Goal: Task Accomplishment & Management: Manage account settings

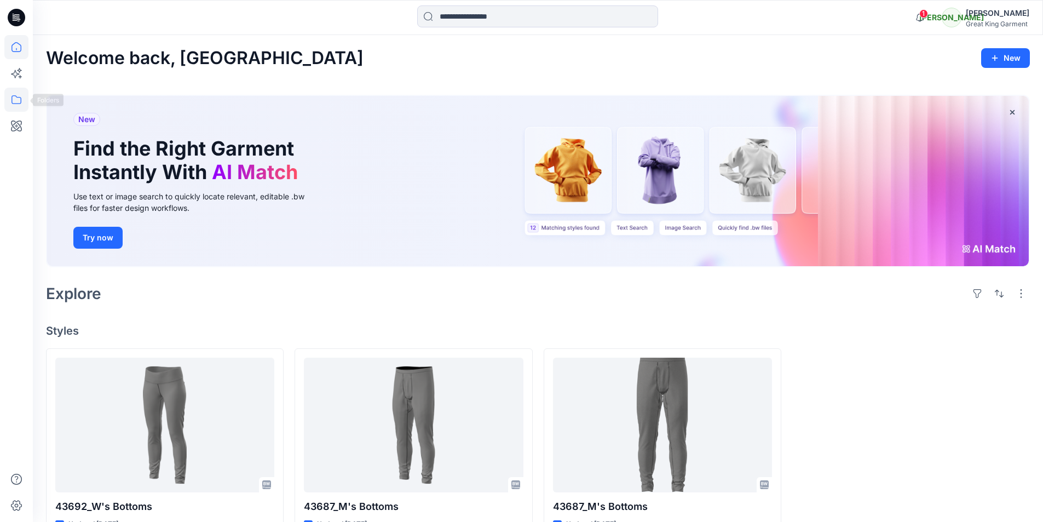
click at [16, 99] on icon at bounding box center [16, 100] width 24 height 24
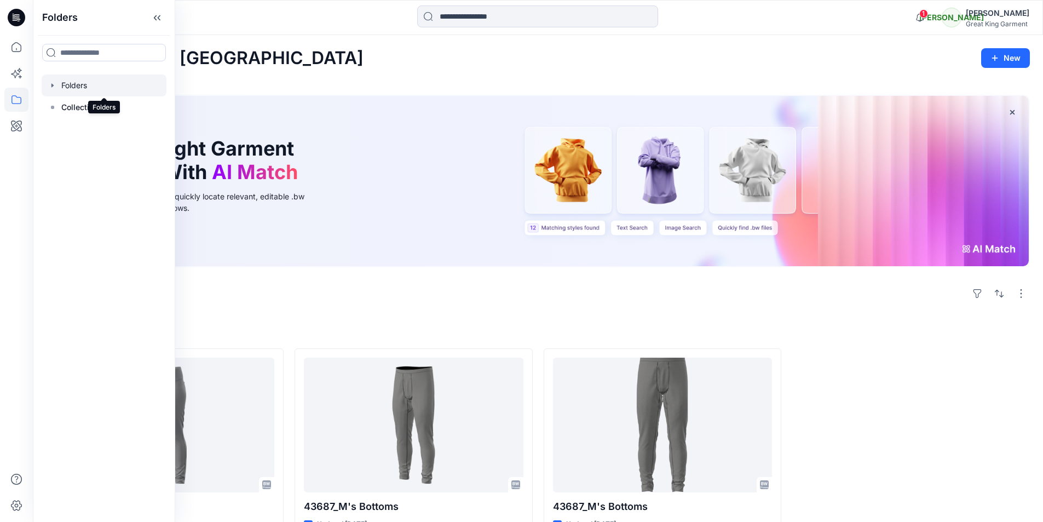
click at [83, 89] on div at bounding box center [104, 85] width 125 height 22
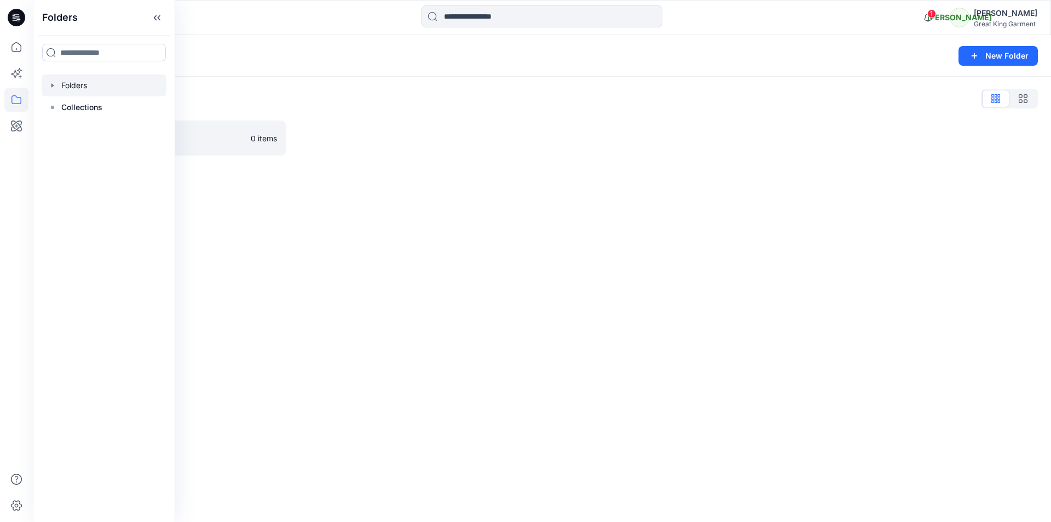
click at [331, 231] on div "Folders New Folder Folders List Practice_Onboarding 0 items" at bounding box center [542, 278] width 1018 height 487
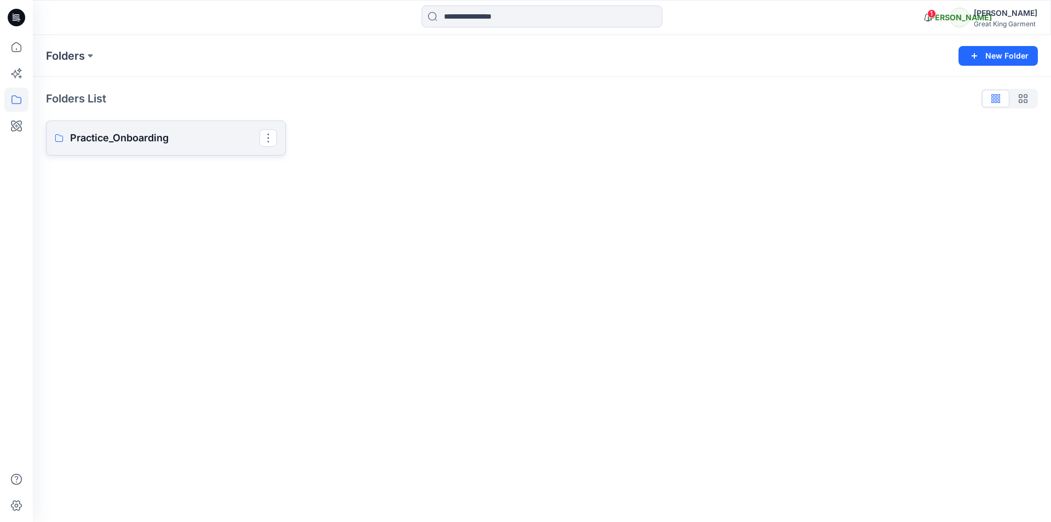
click at [137, 137] on p "Practice_Onboarding" at bounding box center [164, 137] width 189 height 15
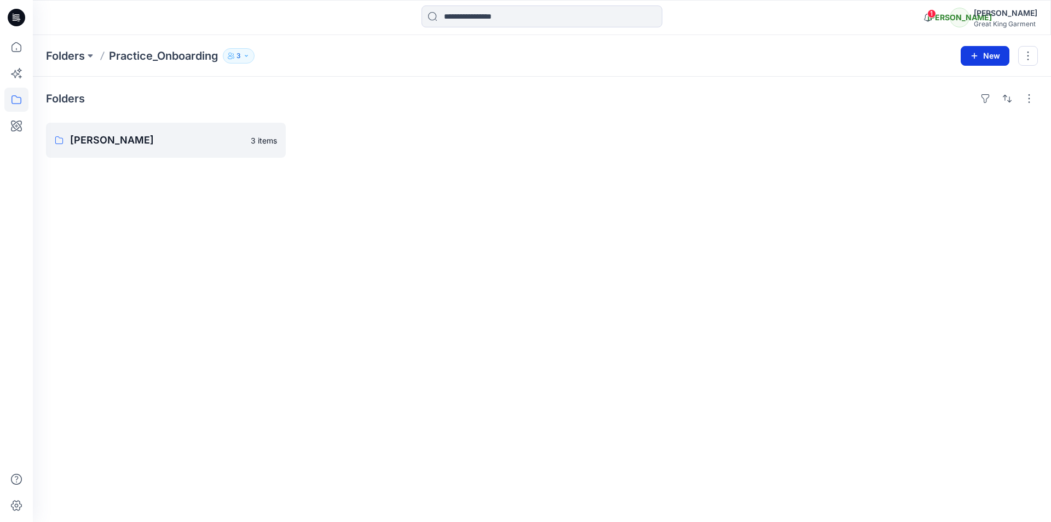
click at [987, 53] on button "New" at bounding box center [984, 56] width 49 height 20
click at [956, 105] on p "New Folder" at bounding box center [953, 104] width 40 height 11
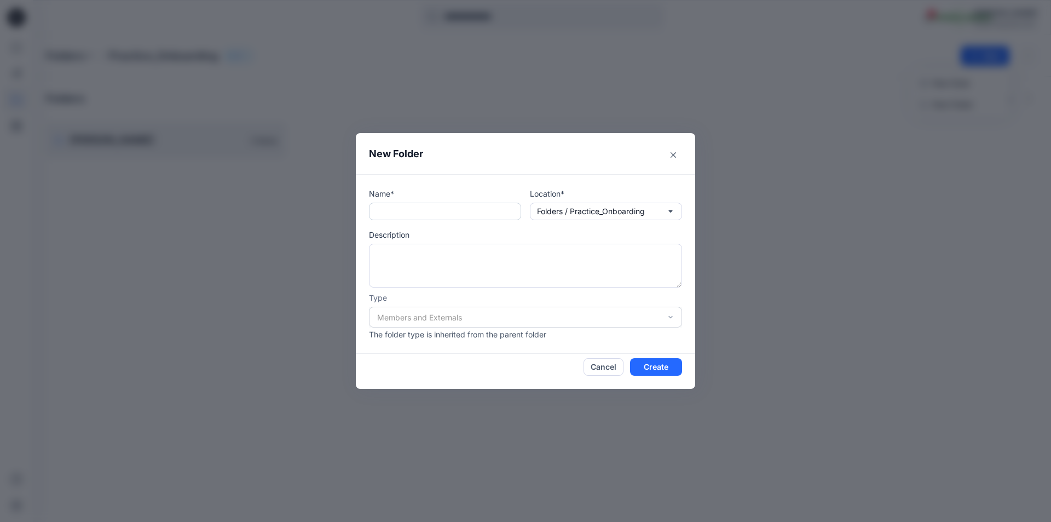
click at [401, 205] on input "text" at bounding box center [445, 211] width 152 height 18
type input "*******"
click at [657, 370] on button "Create" at bounding box center [656, 367] width 52 height 18
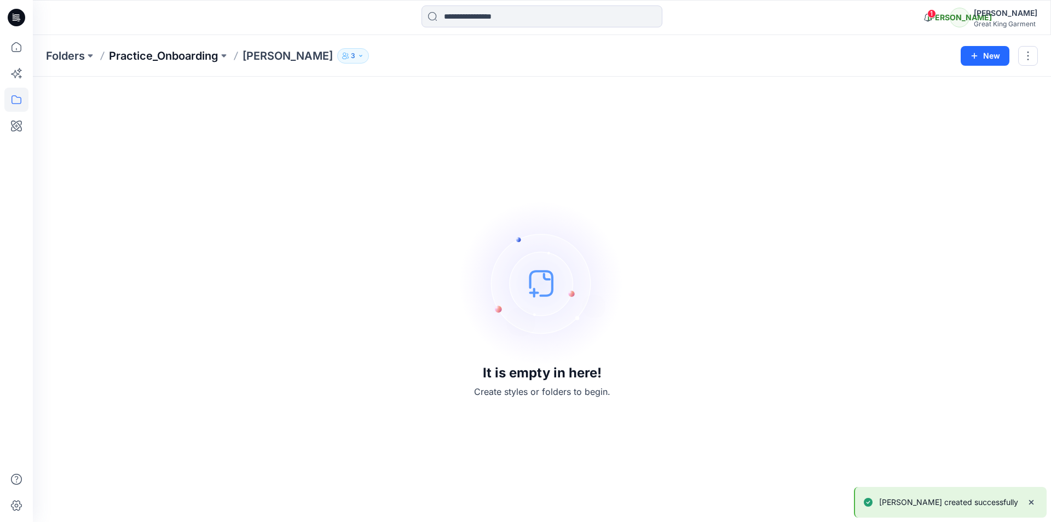
click at [167, 51] on p "Practice_Onboarding" at bounding box center [163, 55] width 109 height 15
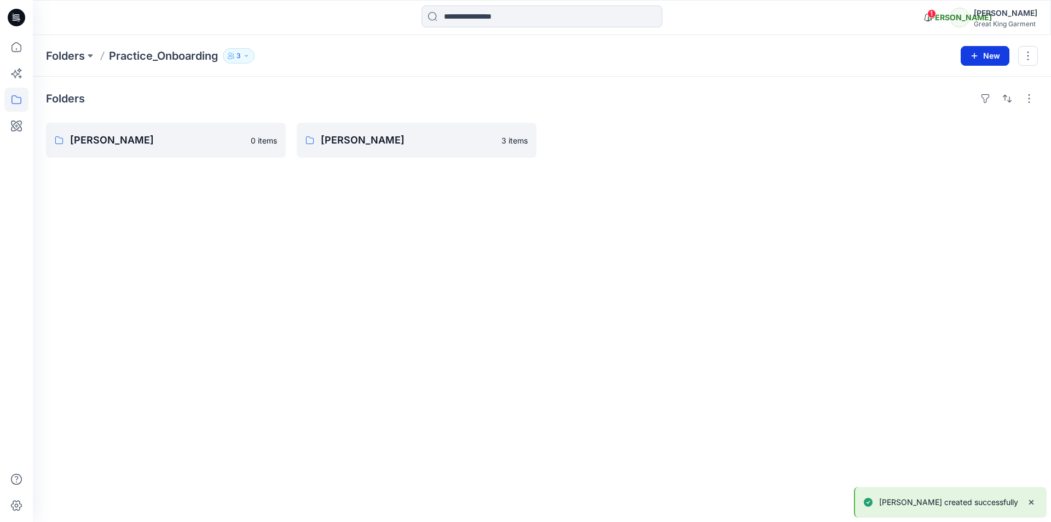
click at [982, 58] on button "New" at bounding box center [984, 56] width 49 height 20
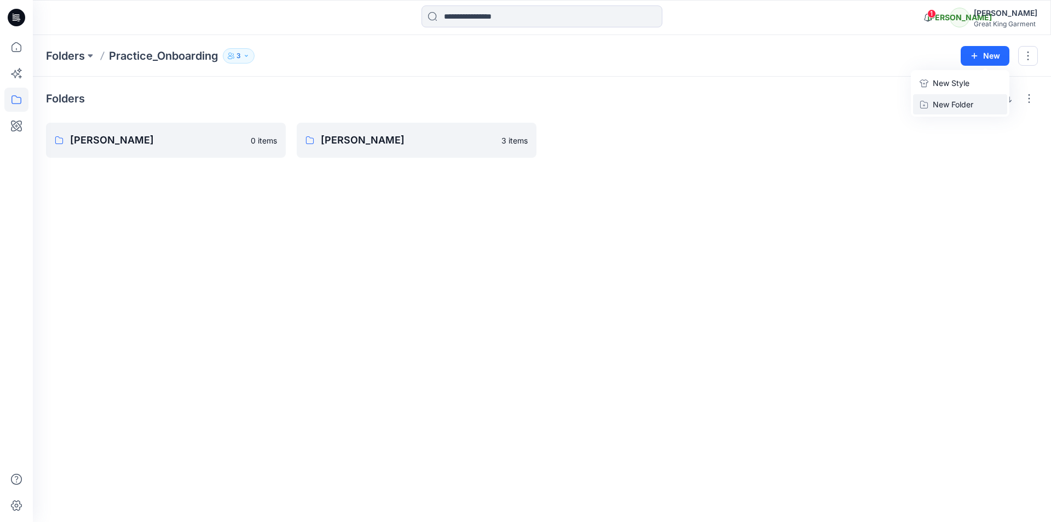
click at [947, 101] on p "New Folder" at bounding box center [953, 104] width 40 height 11
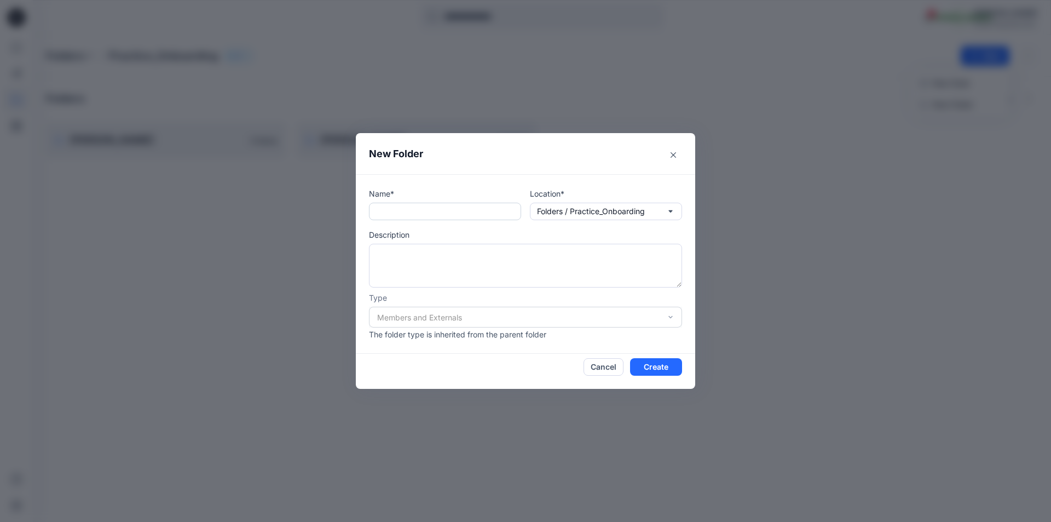
click at [465, 212] on input "text" at bounding box center [445, 211] width 152 height 18
type input "***"
click at [669, 371] on button "Create" at bounding box center [656, 367] width 52 height 18
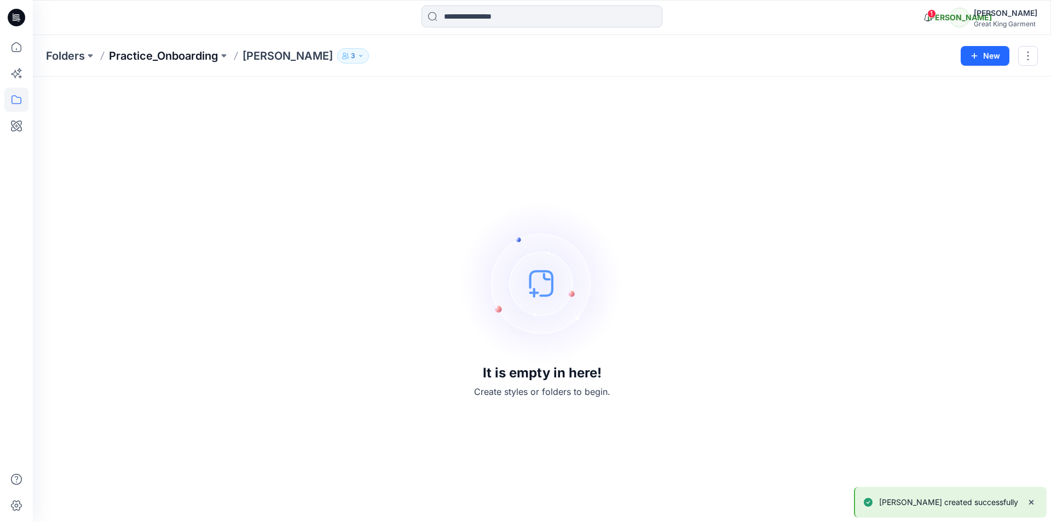
click at [160, 57] on p "Practice_Onboarding" at bounding box center [163, 55] width 109 height 15
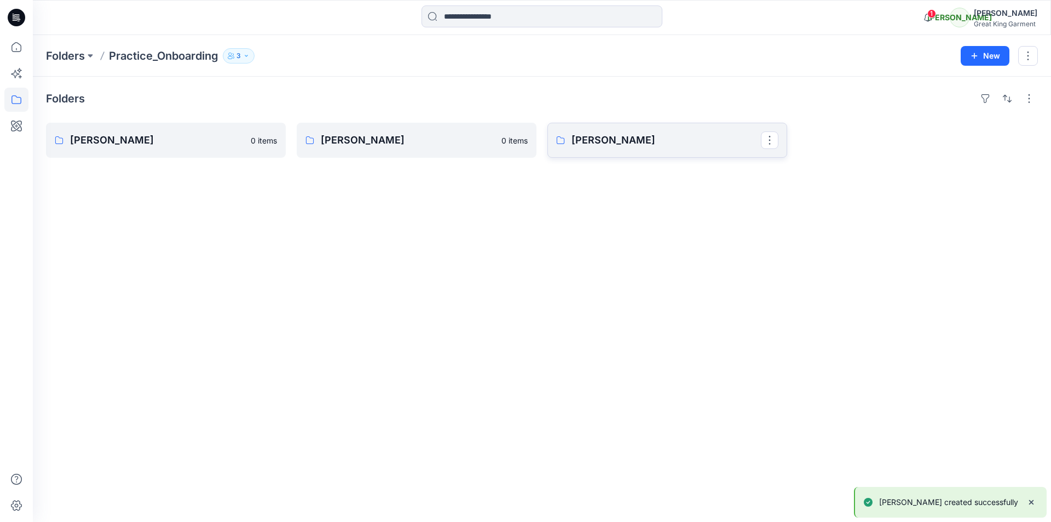
click at [666, 138] on p "[PERSON_NAME]" at bounding box center [665, 139] width 189 height 15
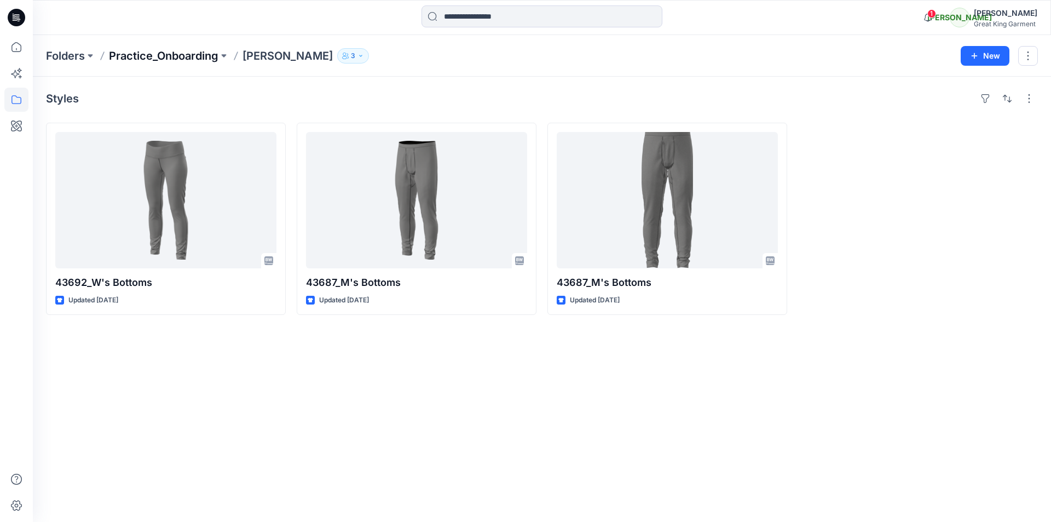
click at [165, 55] on p "Practice_Onboarding" at bounding box center [163, 55] width 109 height 15
